Goal: Task Accomplishment & Management: Manage account settings

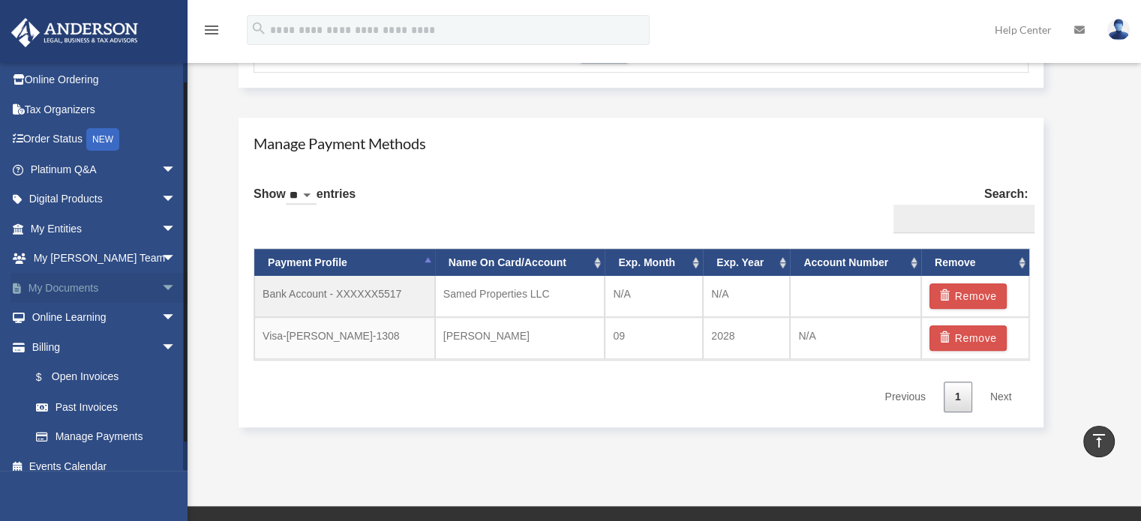
scroll to position [44, 0]
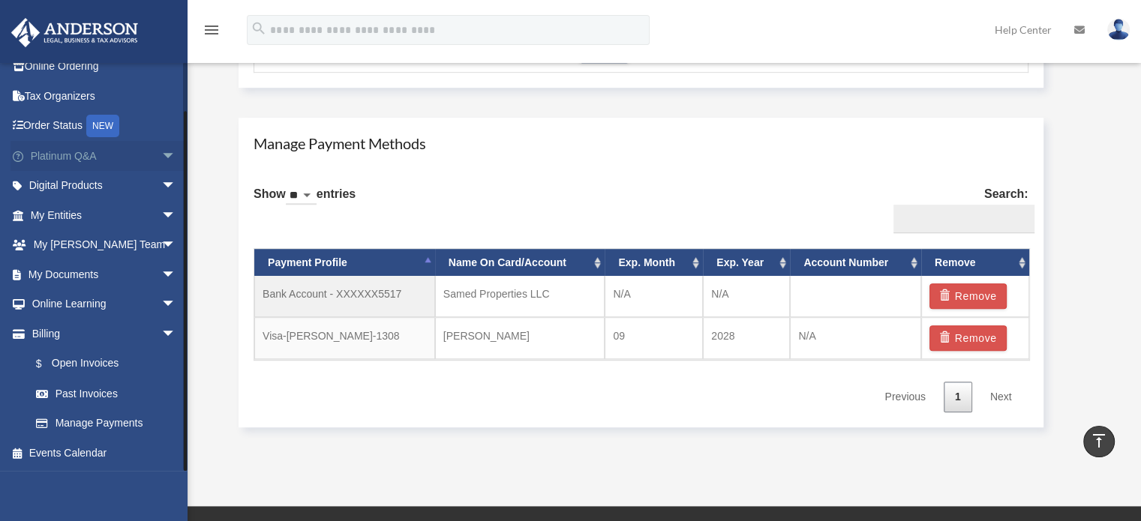
click at [61, 158] on link "Platinum Q&A arrow_drop_down" at bounding box center [105, 156] width 188 height 30
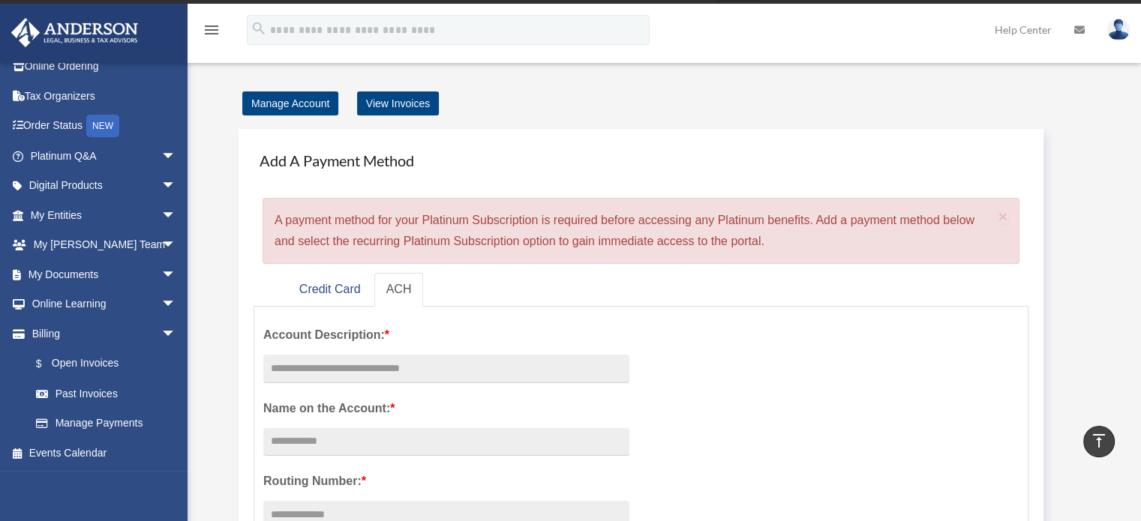
scroll to position [0, 0]
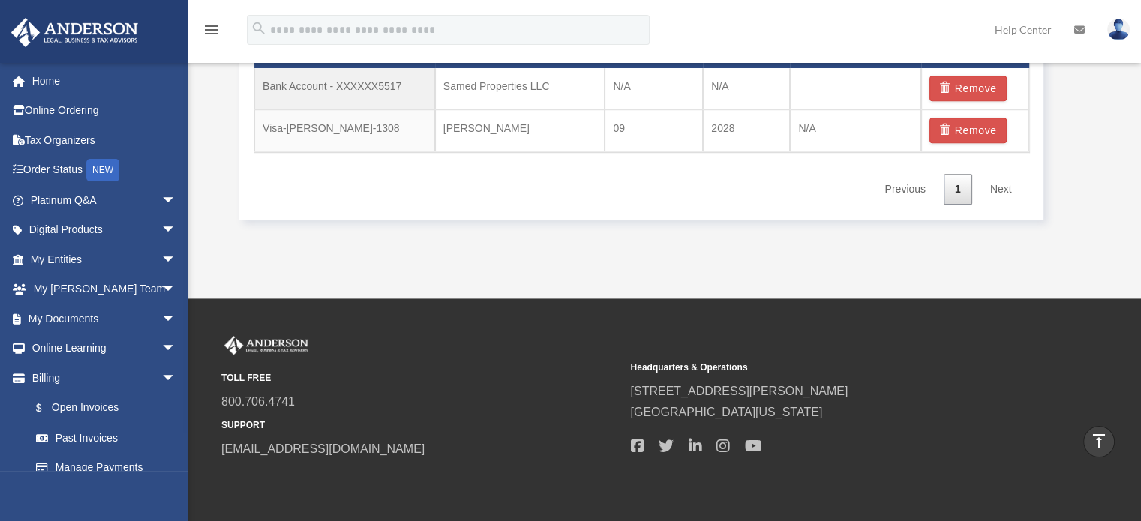
scroll to position [1050, 0]
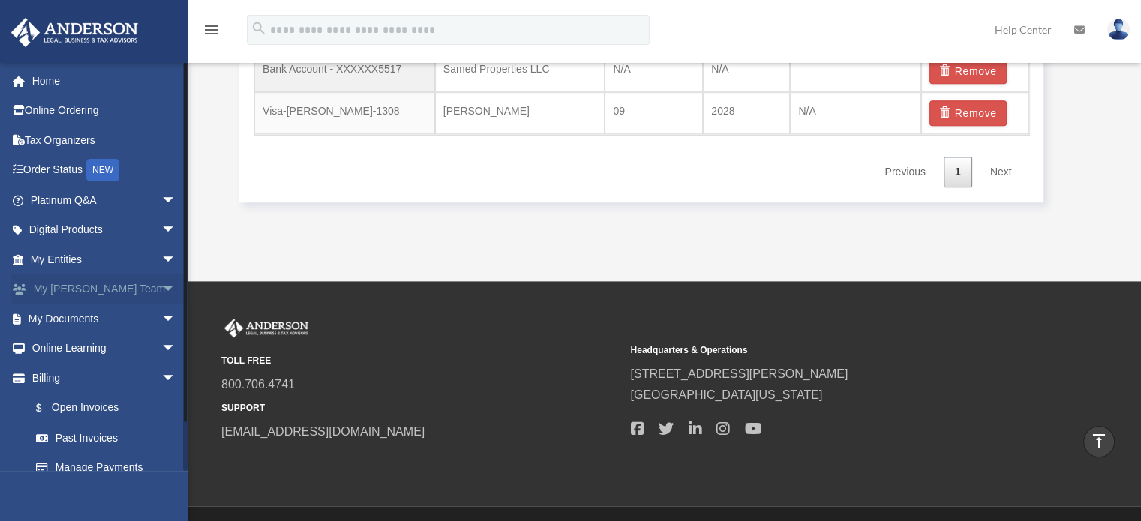
click at [161, 293] on span "arrow_drop_down" at bounding box center [176, 290] width 30 height 31
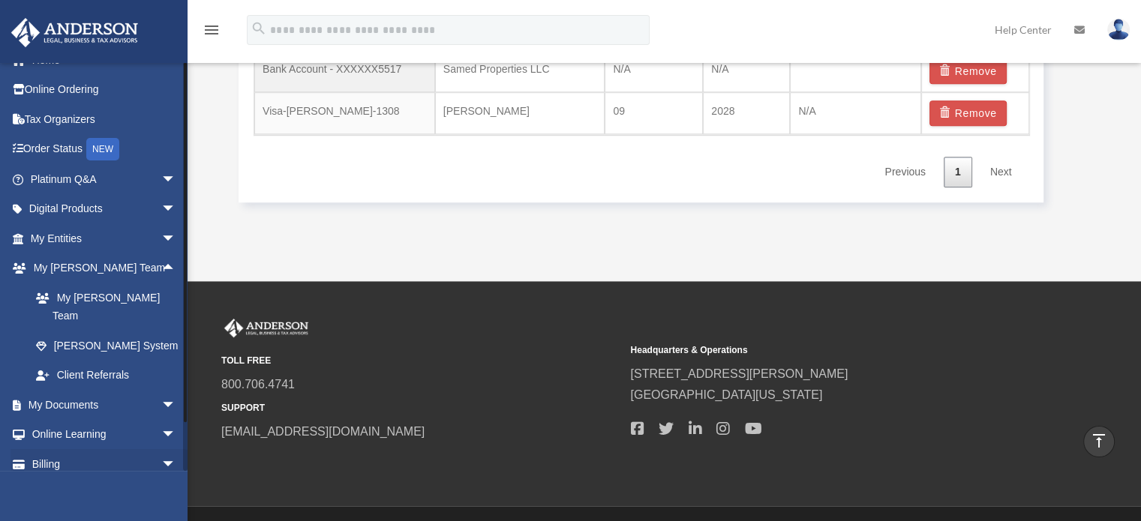
scroll to position [0, 0]
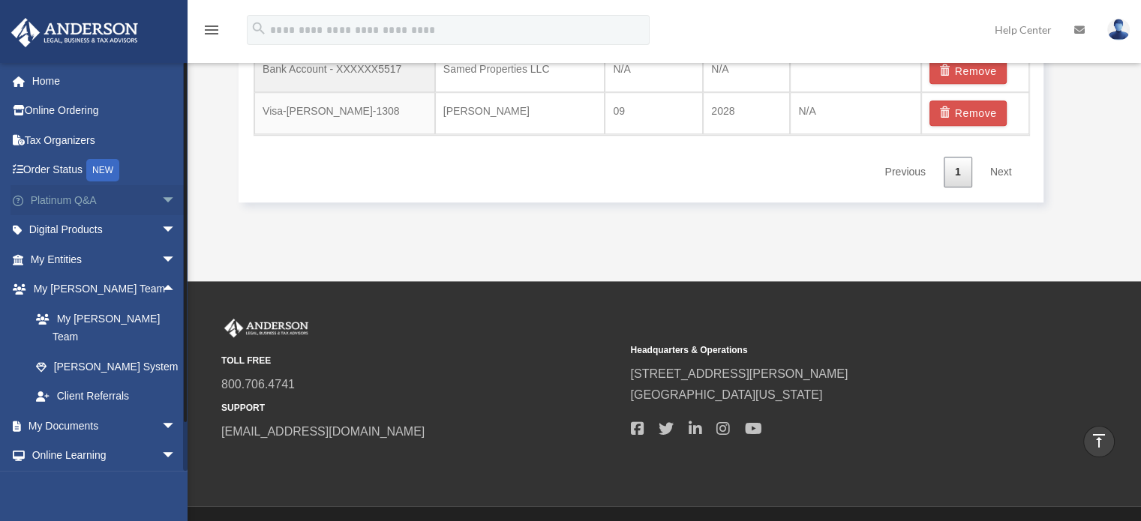
click at [161, 203] on span "arrow_drop_down" at bounding box center [176, 200] width 30 height 31
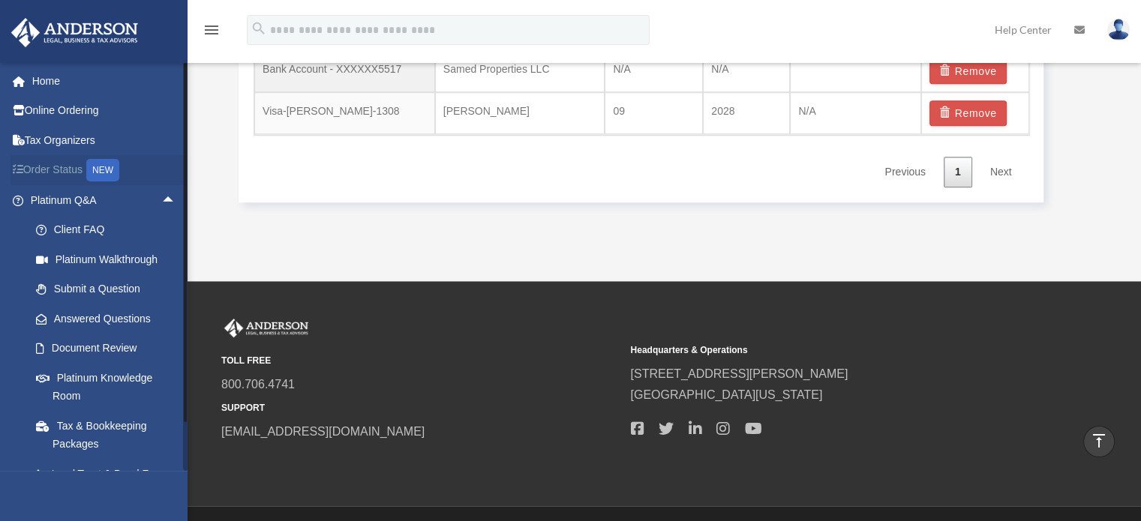
click at [72, 173] on link "Order Status NEW" at bounding box center [105, 170] width 188 height 31
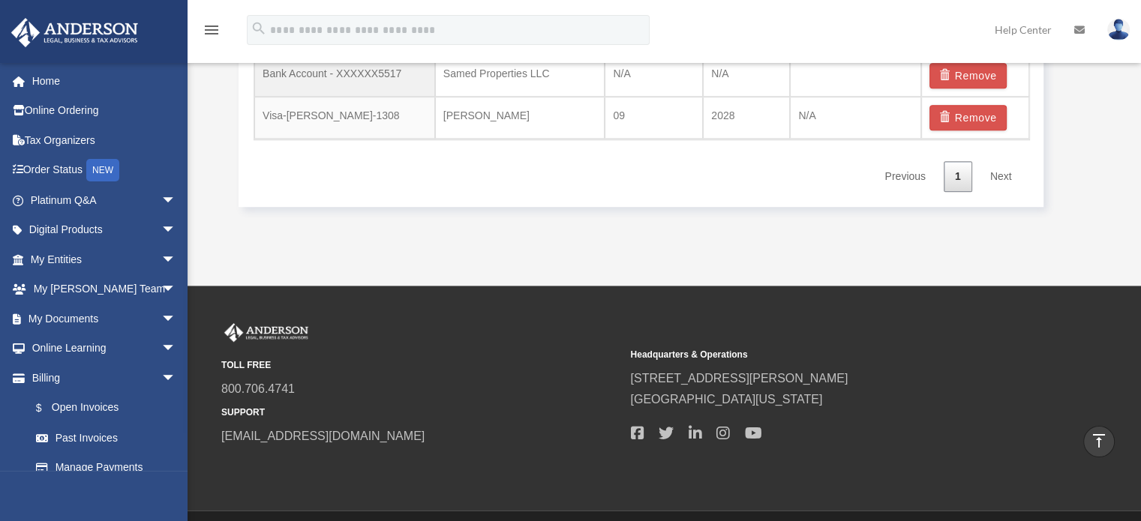
scroll to position [1050, 0]
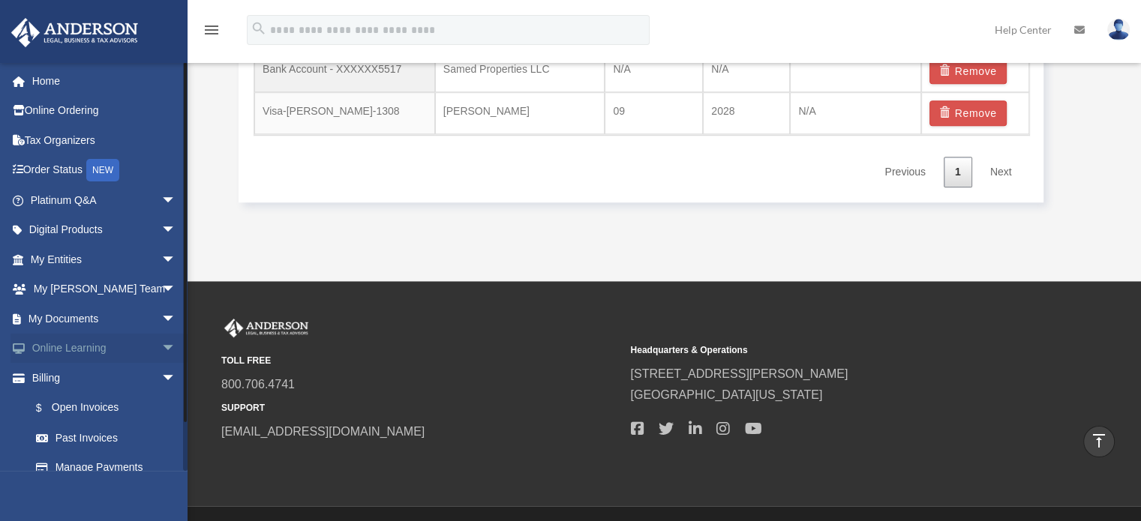
click at [83, 346] on link "Online Learning arrow_drop_down" at bounding box center [105, 349] width 188 height 30
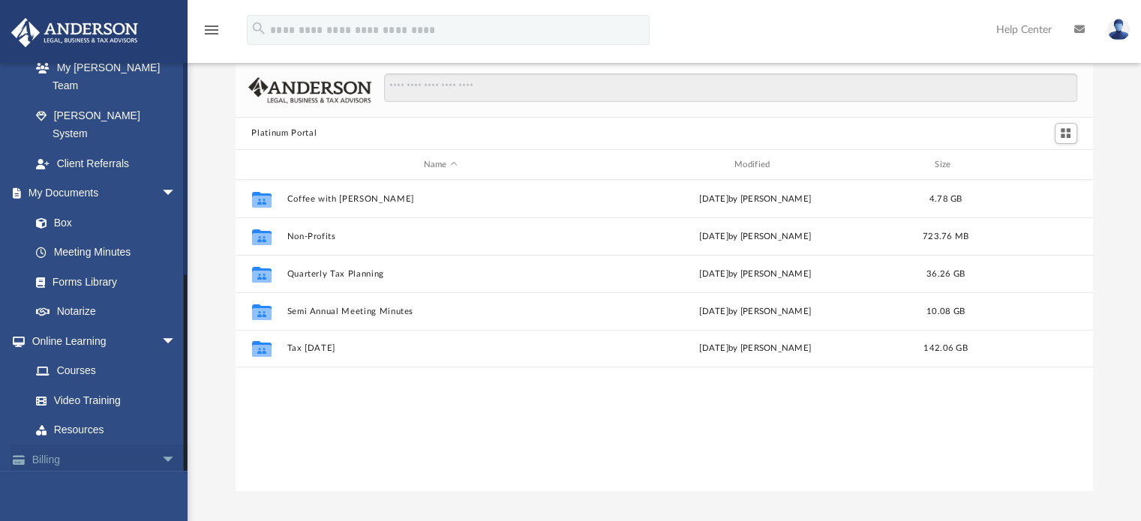
scroll to position [75, 0]
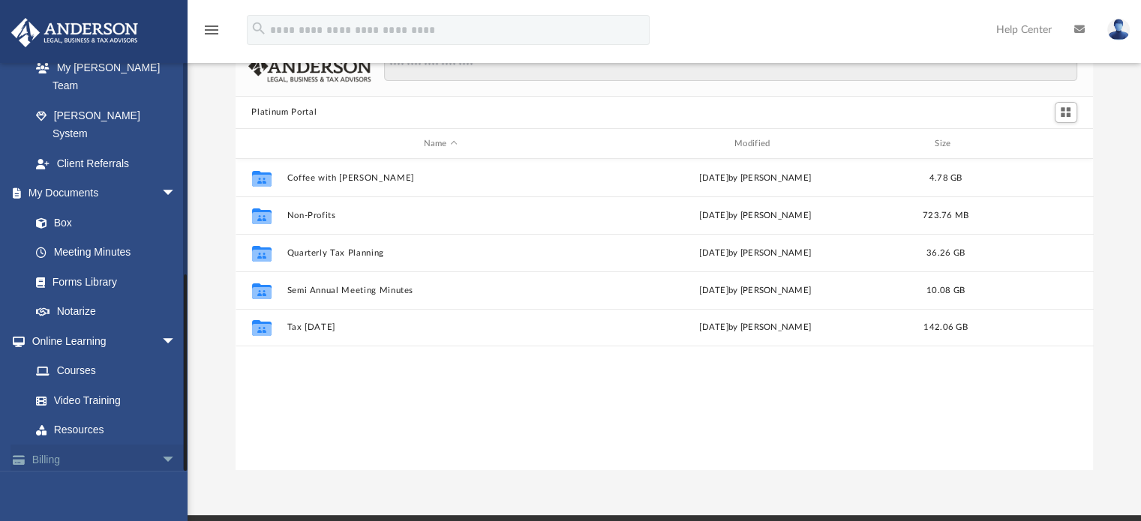
click at [161, 445] on span "arrow_drop_down" at bounding box center [176, 460] width 30 height 31
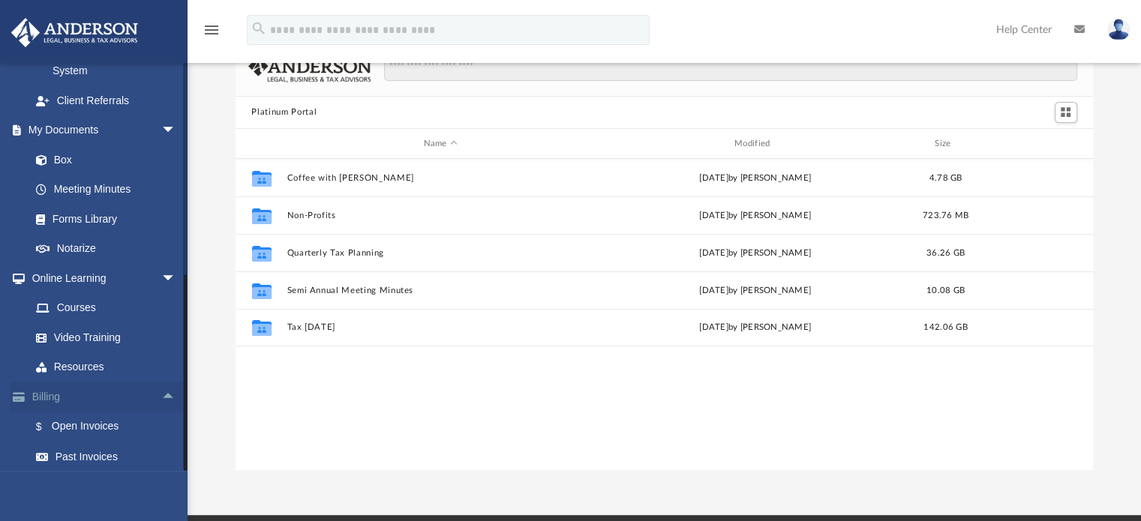
scroll to position [518, 0]
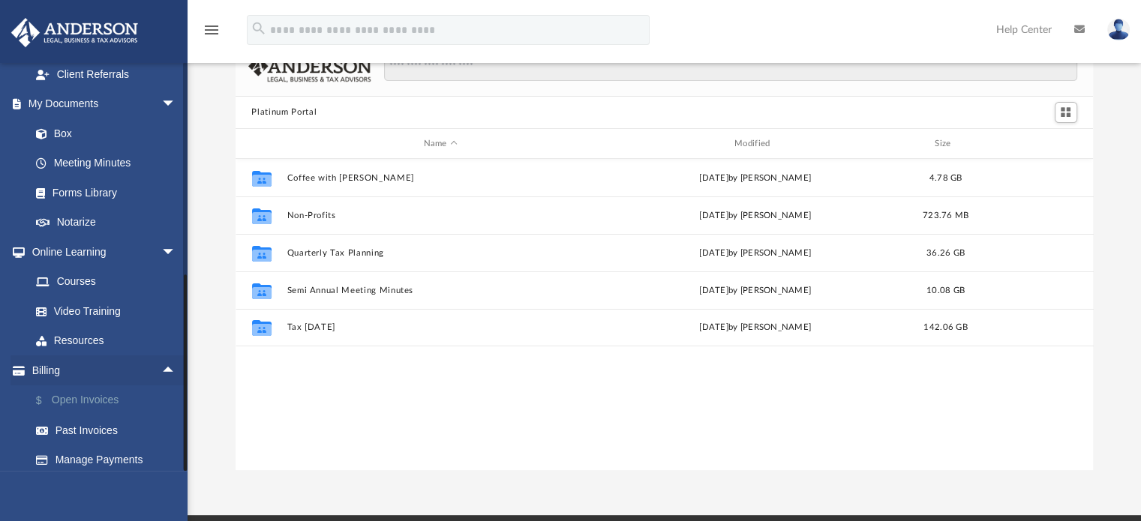
click at [71, 386] on link "$ Open Invoices" at bounding box center [110, 401] width 178 height 31
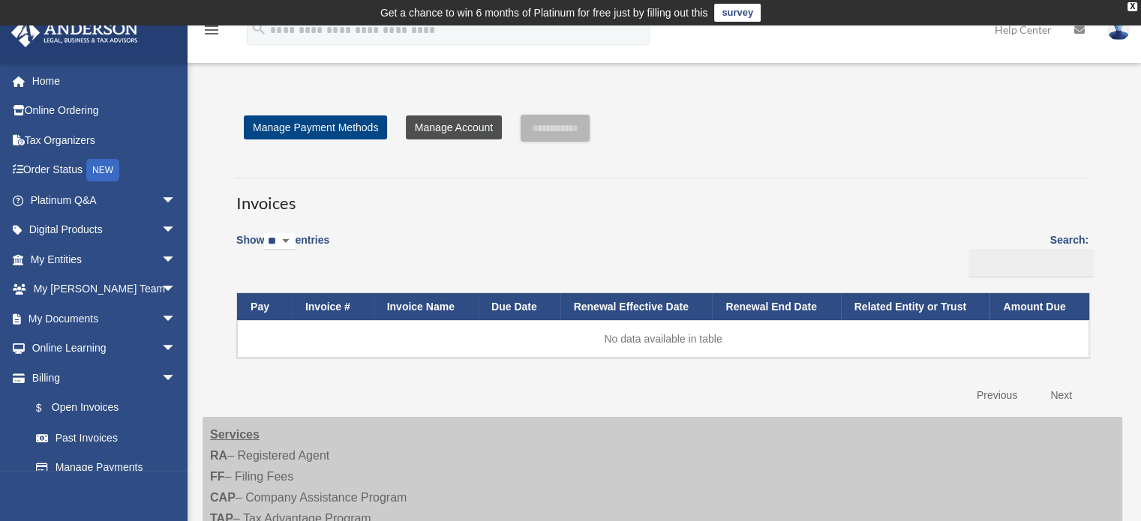
click at [449, 131] on link "Manage Account" at bounding box center [454, 128] width 96 height 24
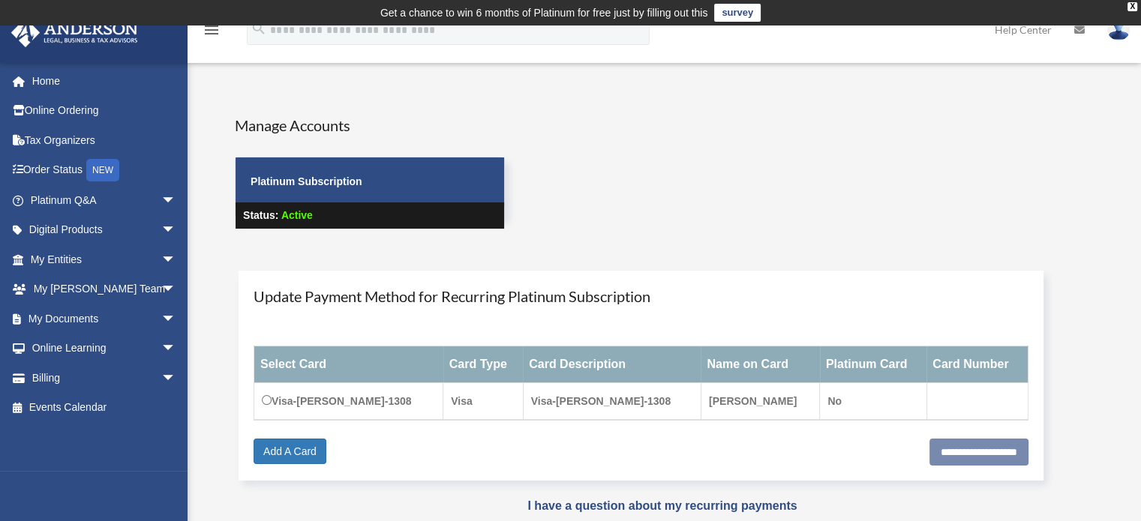
click at [299, 215] on span "Active" at bounding box center [297, 215] width 32 height 12
